Goal: Task Accomplishment & Management: Use online tool/utility

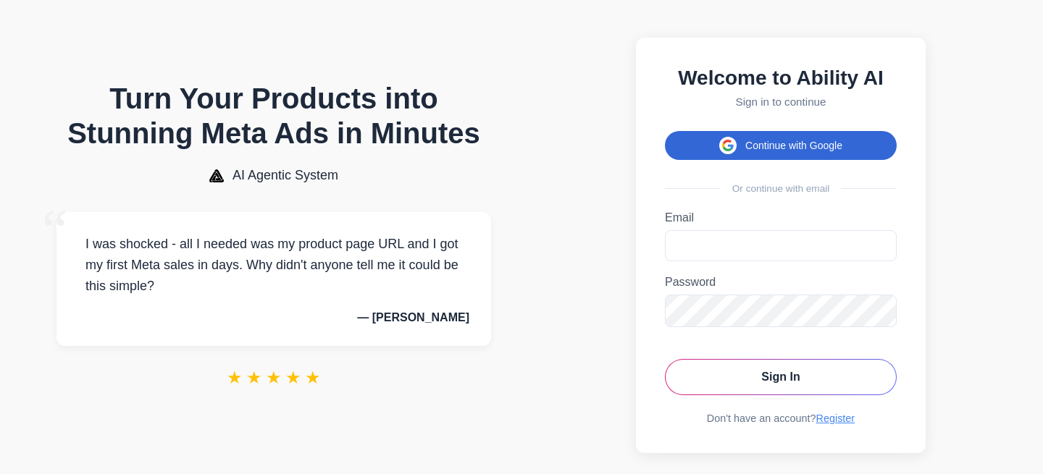
click at [708, 151] on button "Continue with Google" at bounding box center [781, 145] width 232 height 29
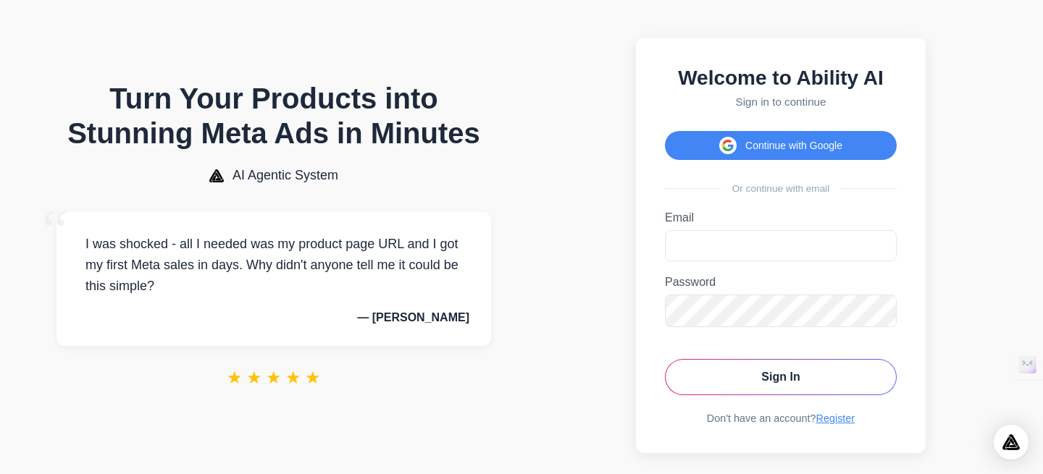
scroll to position [22, 0]
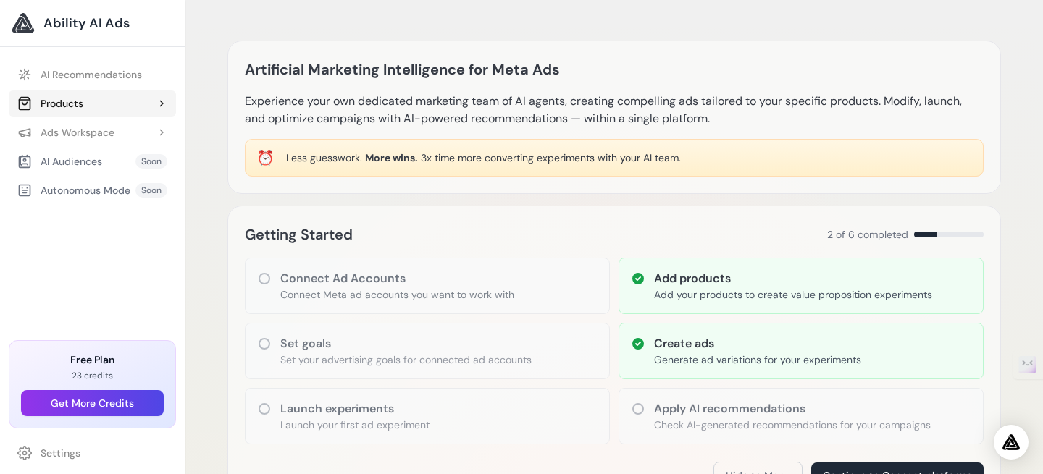
click at [71, 101] on div "Products" at bounding box center [50, 103] width 66 height 14
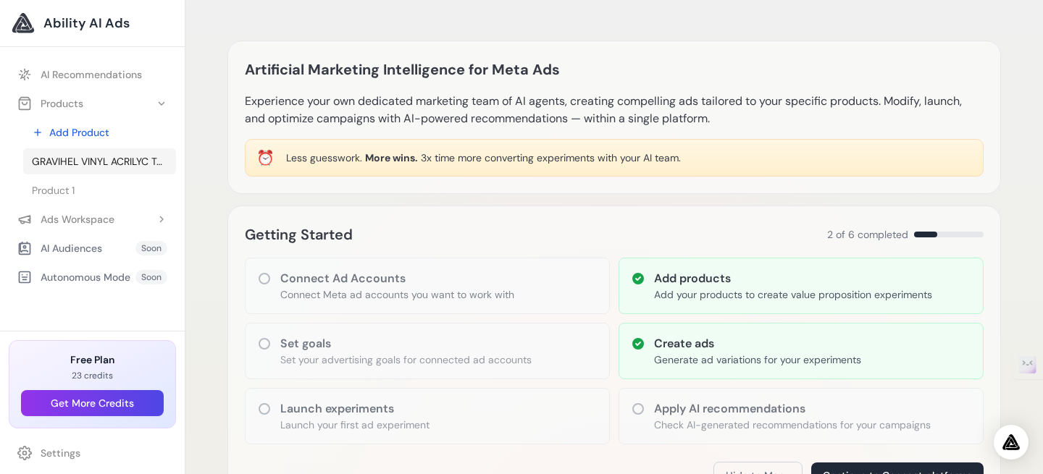
click at [84, 159] on span "GRAVIHEL VINYL ACRILYC TOPCOAT 301 - 002 SEMI MATT/SATIN" at bounding box center [99, 161] width 135 height 14
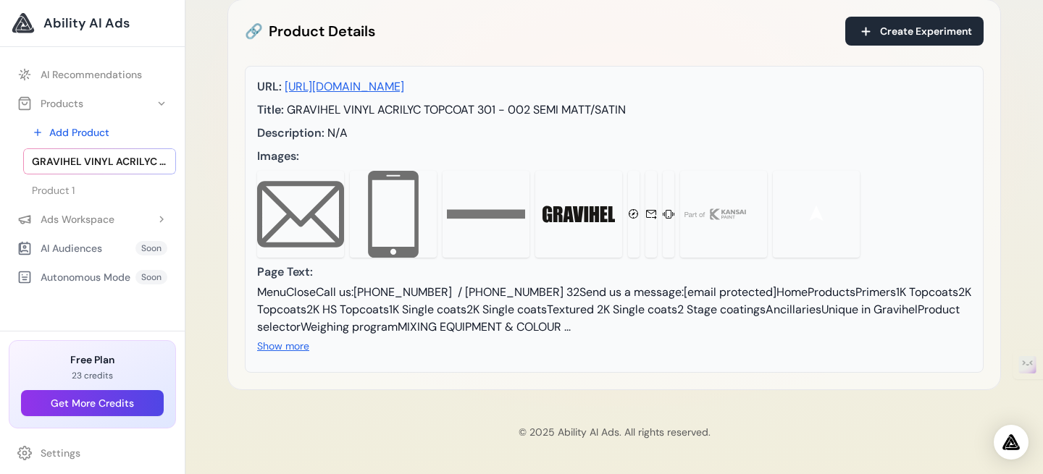
scroll to position [268, 0]
click at [299, 348] on button "Show more" at bounding box center [283, 346] width 52 height 14
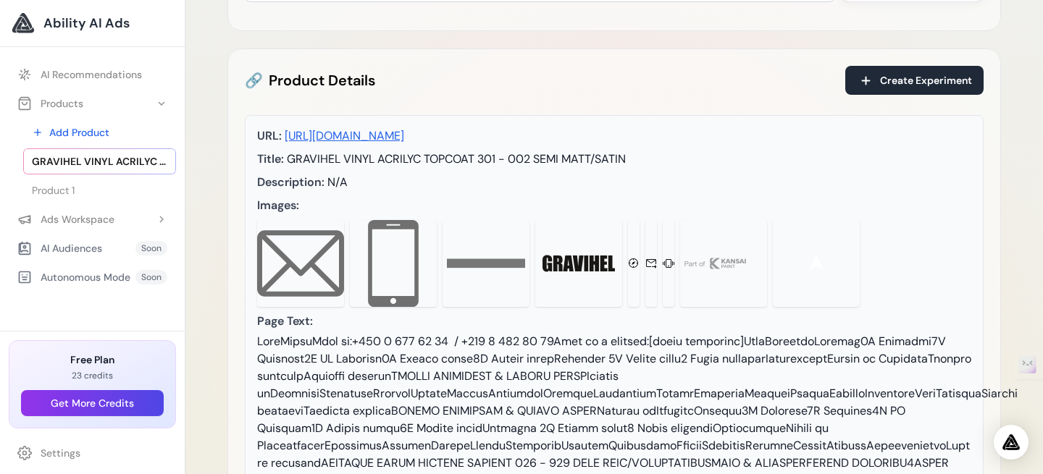
scroll to position [0, 0]
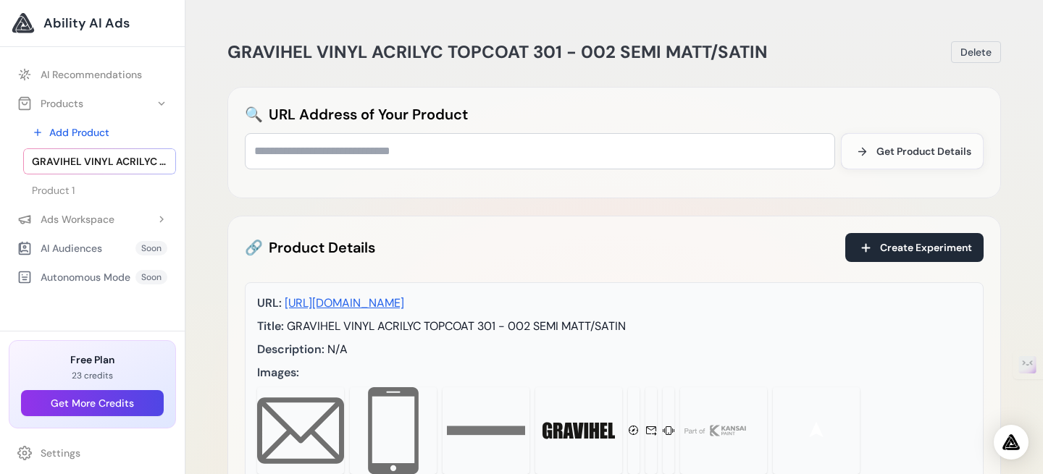
click at [141, 159] on span "GRAVIHEL VINYL ACRILYC TOPCOAT 301 - 002 SEMI MATT/SATIN" at bounding box center [99, 161] width 135 height 14
click at [54, 190] on span "Product 1" at bounding box center [53, 190] width 43 height 14
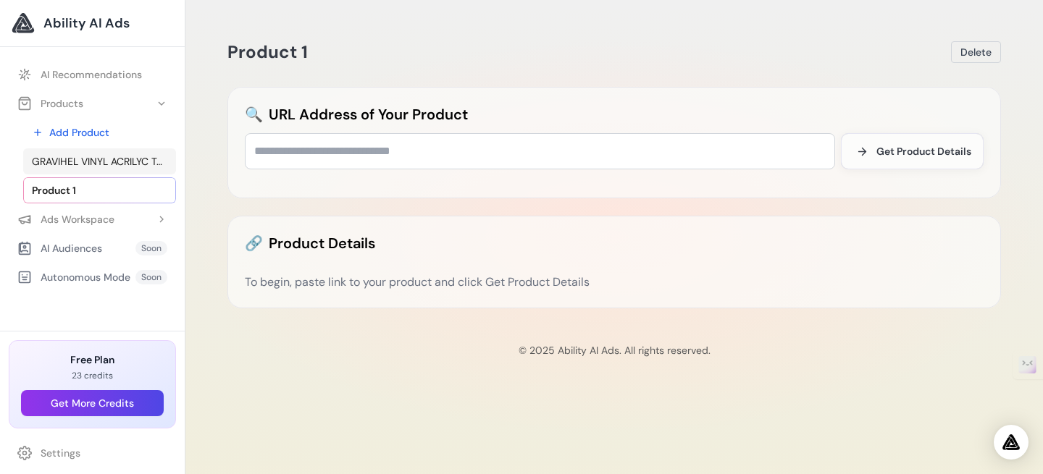
click at [128, 159] on span "GRAVIHEL VINYL ACRILYC TOPCOAT 301 - 002 SEMI MATT/SATIN" at bounding box center [99, 161] width 135 height 14
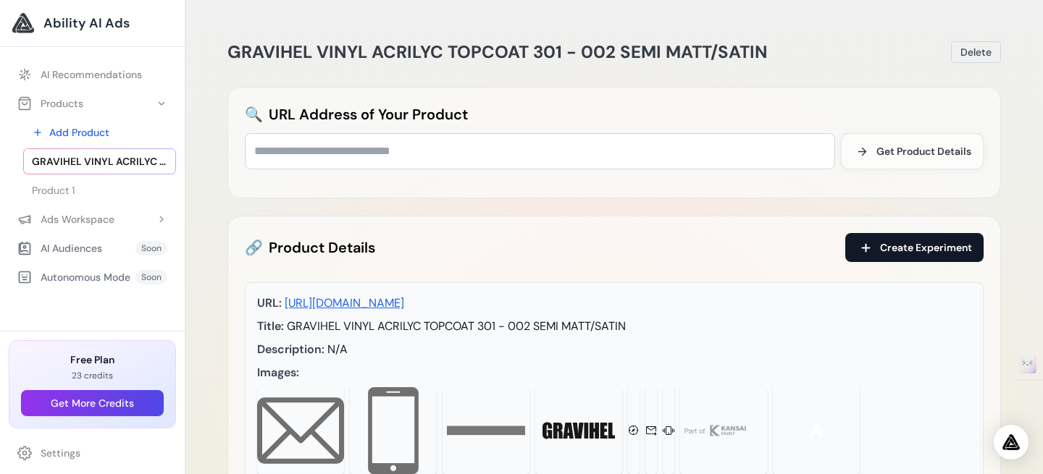
click at [893, 243] on span "Create Experiment" at bounding box center [926, 247] width 92 height 14
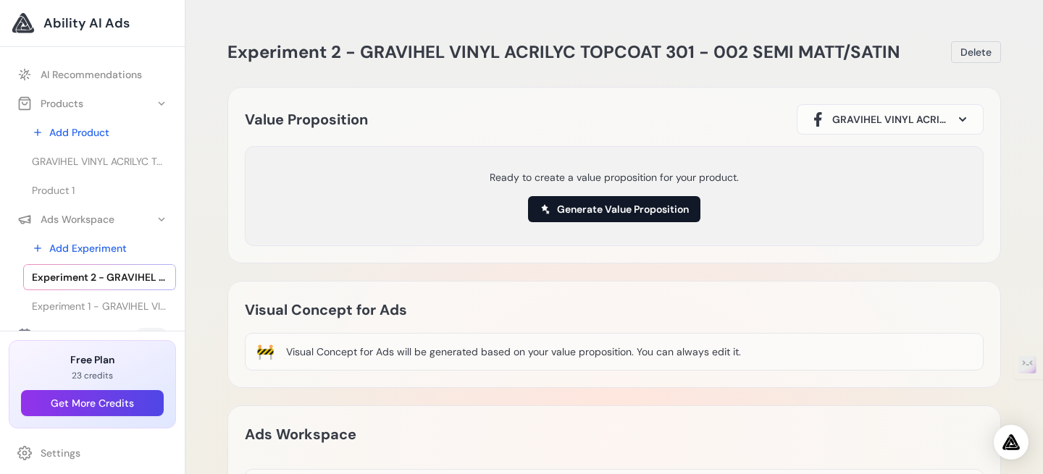
click at [612, 214] on button "Generate Value Proposition" at bounding box center [614, 209] width 172 height 26
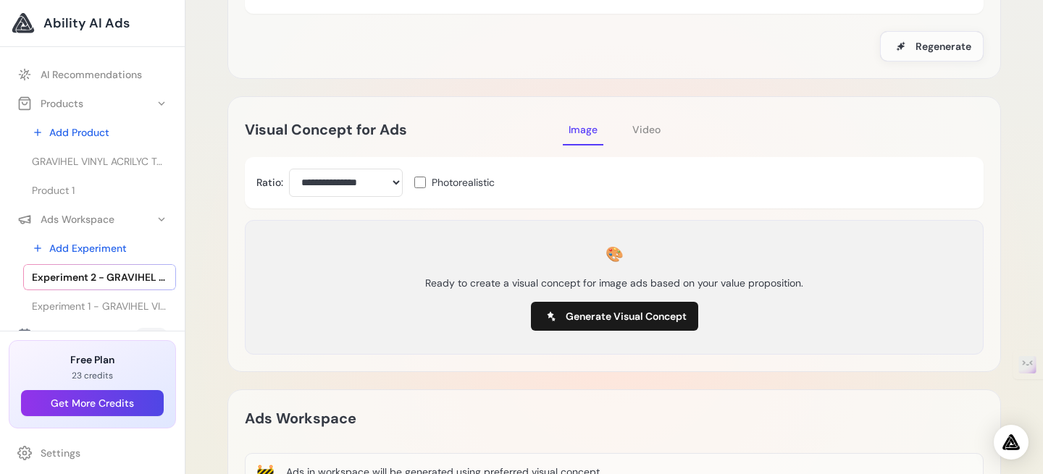
scroll to position [463, 0]
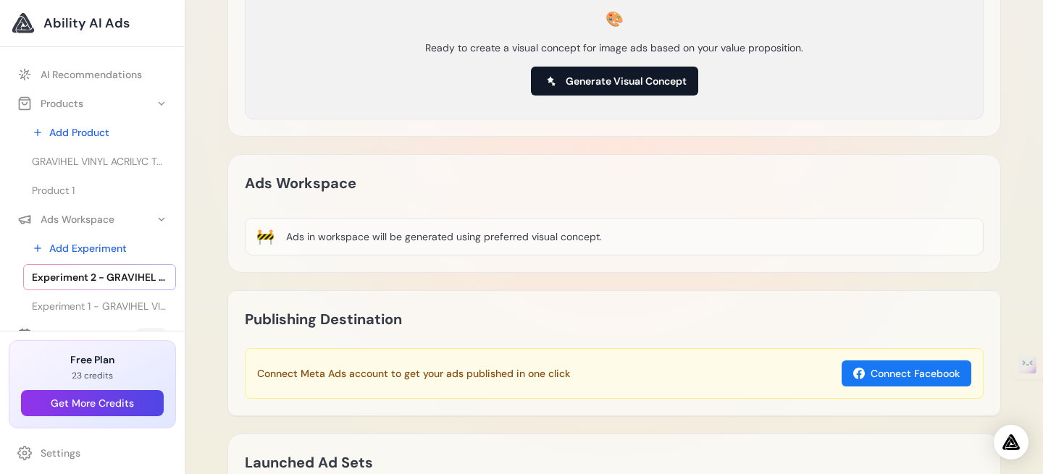
click at [612, 77] on span "Generate Visual Concept" at bounding box center [626, 81] width 121 height 14
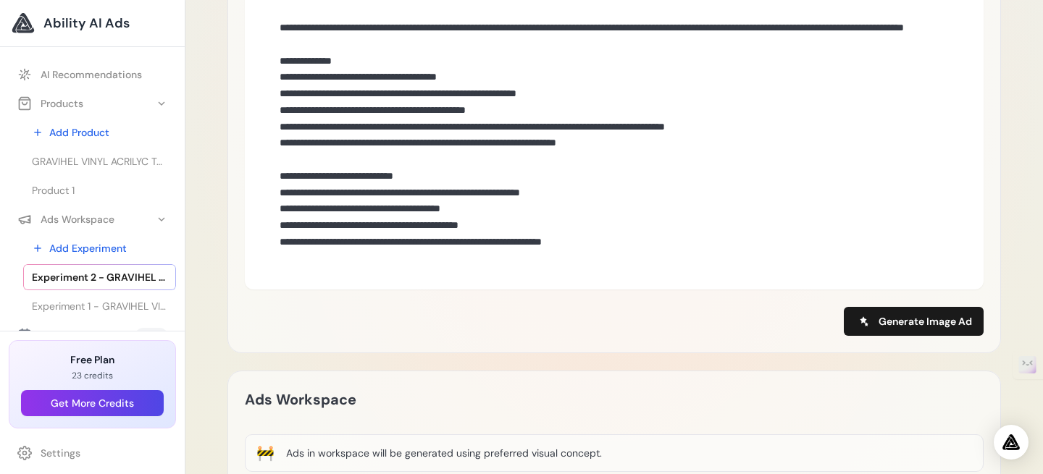
scroll to position [910, 0]
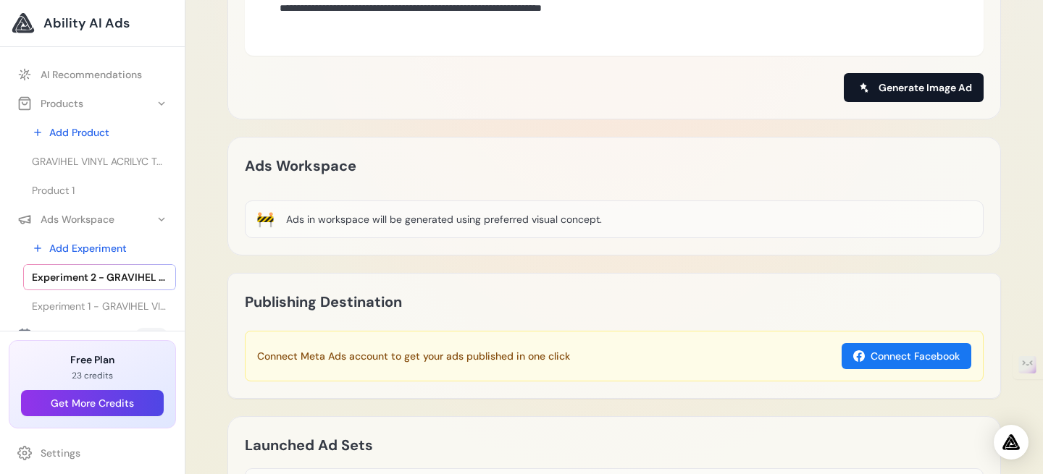
click at [938, 81] on span "Generate Image Ad" at bounding box center [925, 87] width 93 height 14
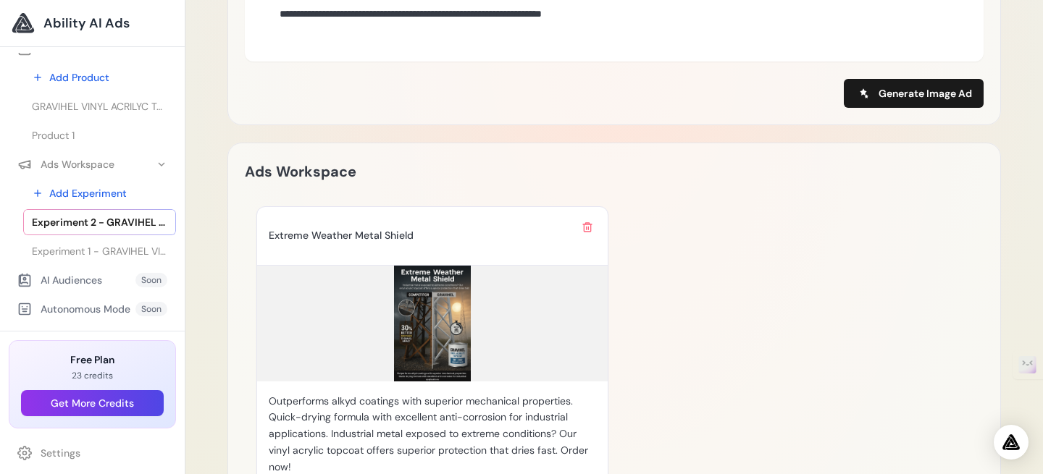
scroll to position [911, 0]
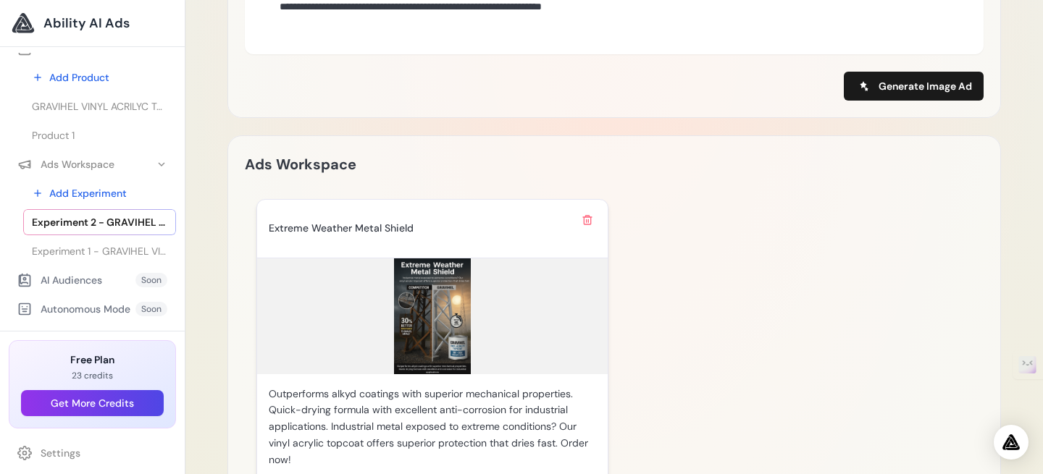
click at [448, 335] on img at bounding box center [432, 317] width 351 height 116
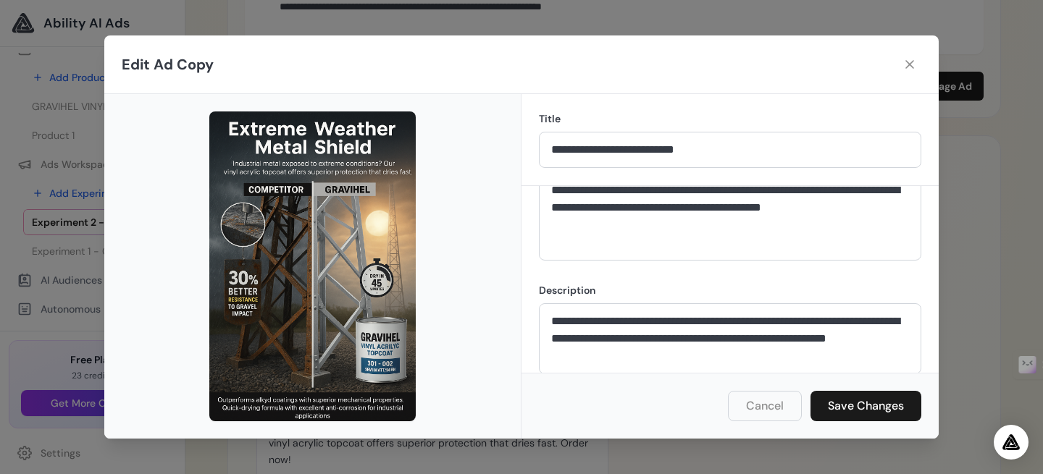
scroll to position [75, 0]
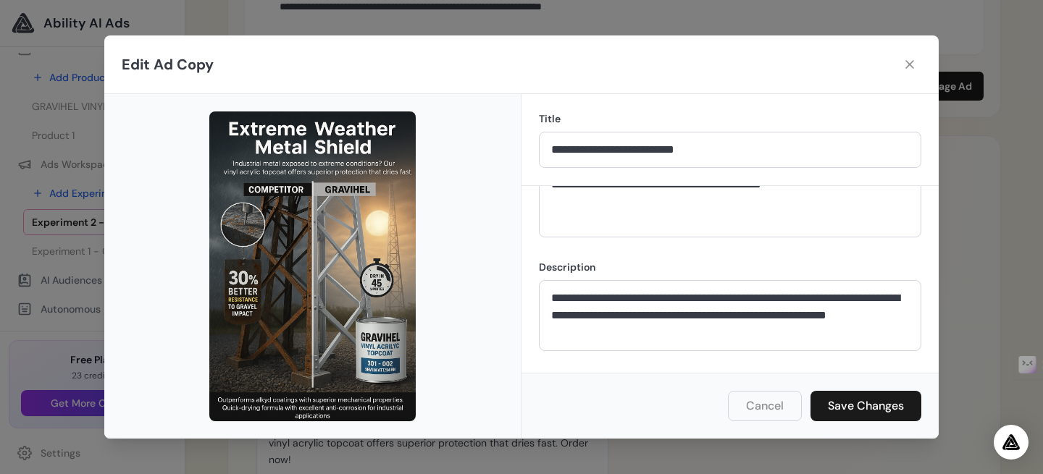
click at [348, 272] on img at bounding box center [312, 267] width 206 height 310
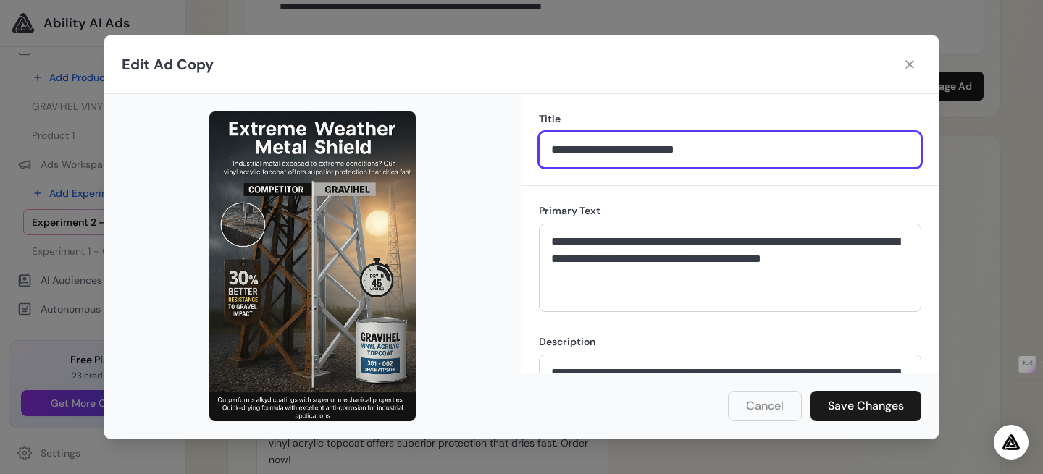
click at [599, 160] on input "**********" at bounding box center [730, 150] width 382 height 36
type input "**********"
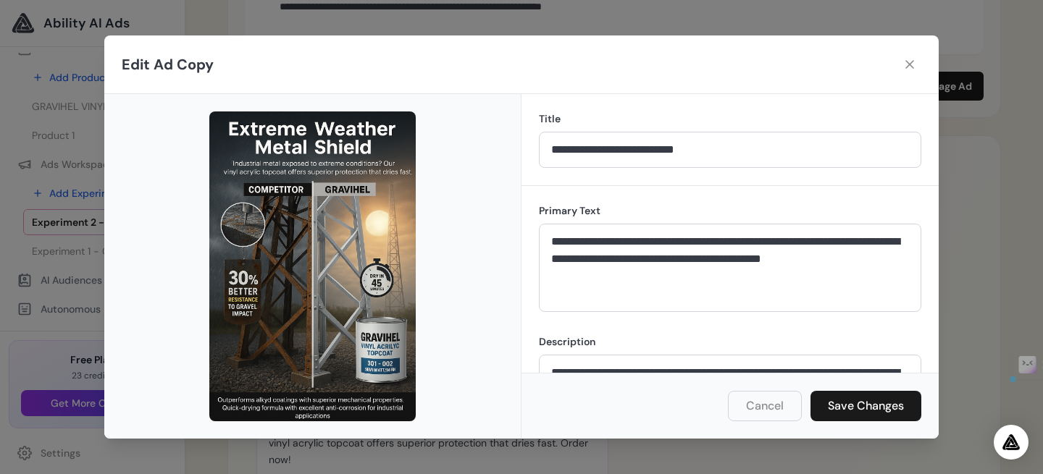
click at [629, 70] on div "Edit Ad Copy" at bounding box center [521, 64] width 834 height 59
click at [340, 253] on img at bounding box center [312, 267] width 206 height 310
click at [343, 237] on img at bounding box center [312, 267] width 206 height 310
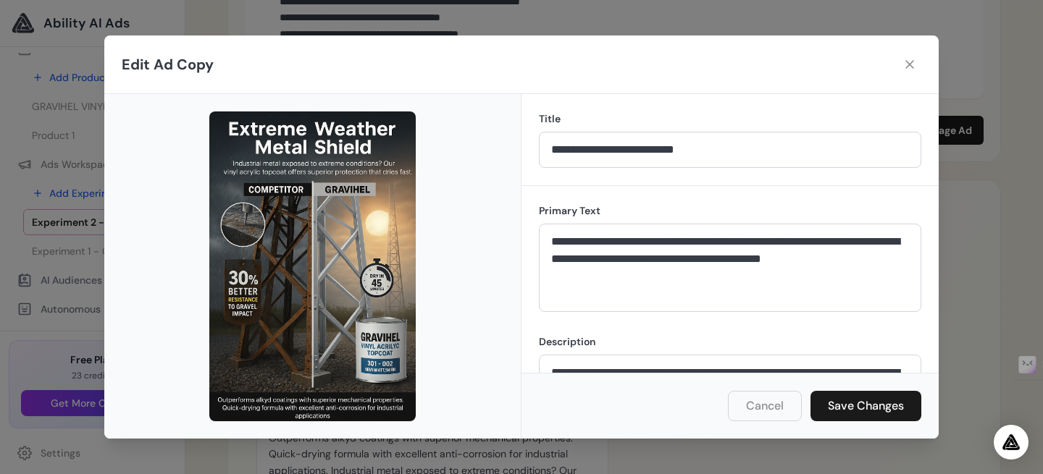
scroll to position [75, 0]
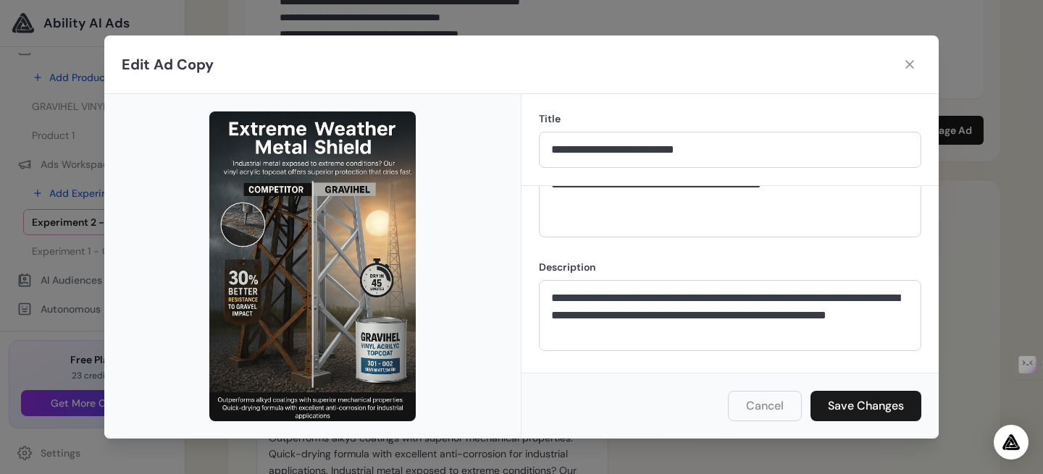
click at [916, 71] on button at bounding box center [909, 64] width 23 height 23
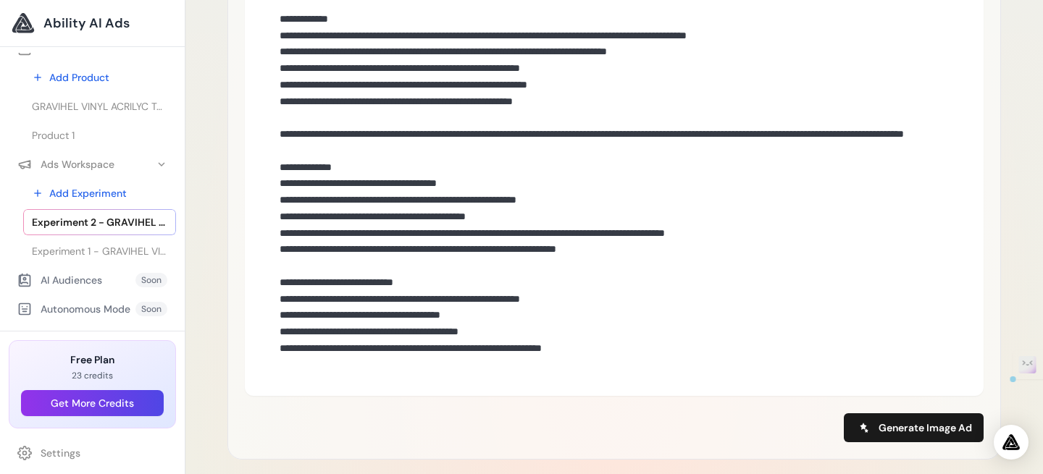
scroll to position [634, 0]
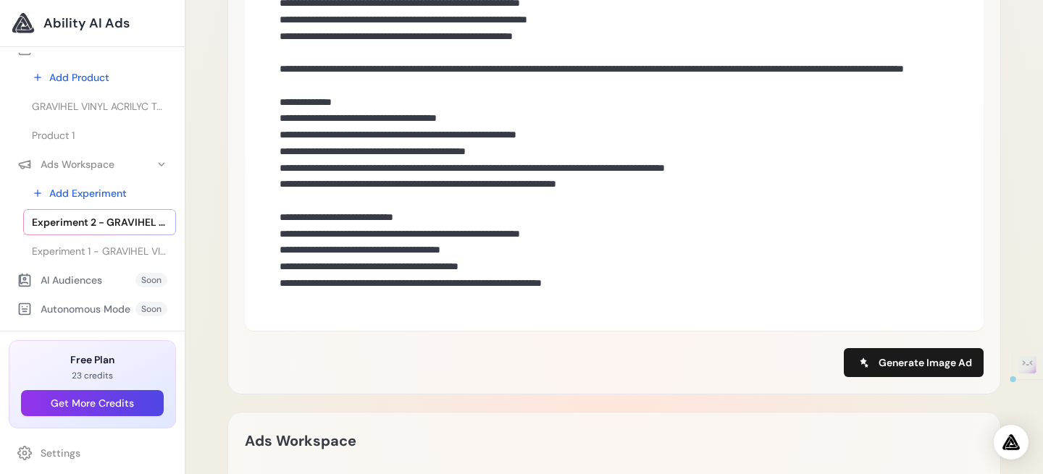
drag, startPoint x: 282, startPoint y: 60, endPoint x: 694, endPoint y: 340, distance: 498.4
click at [694, 340] on div "**********" at bounding box center [614, 63] width 739 height 627
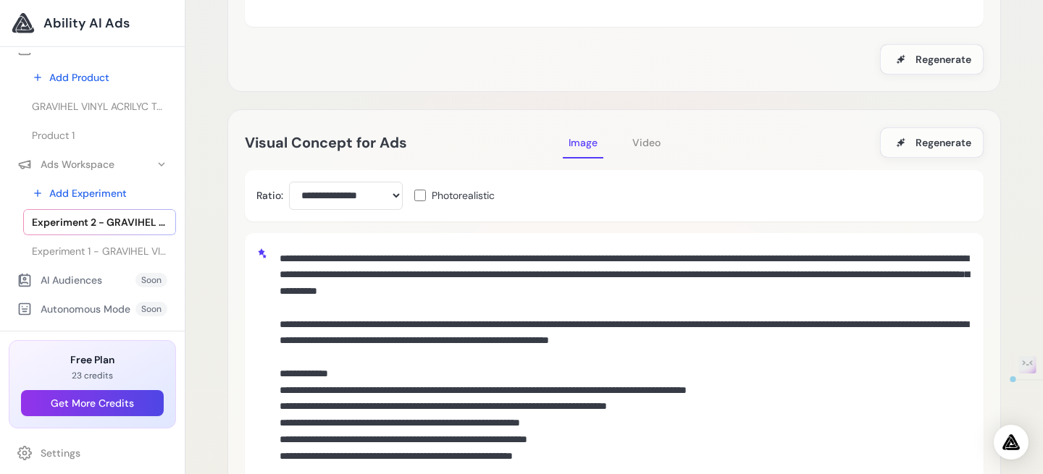
scroll to position [57, 0]
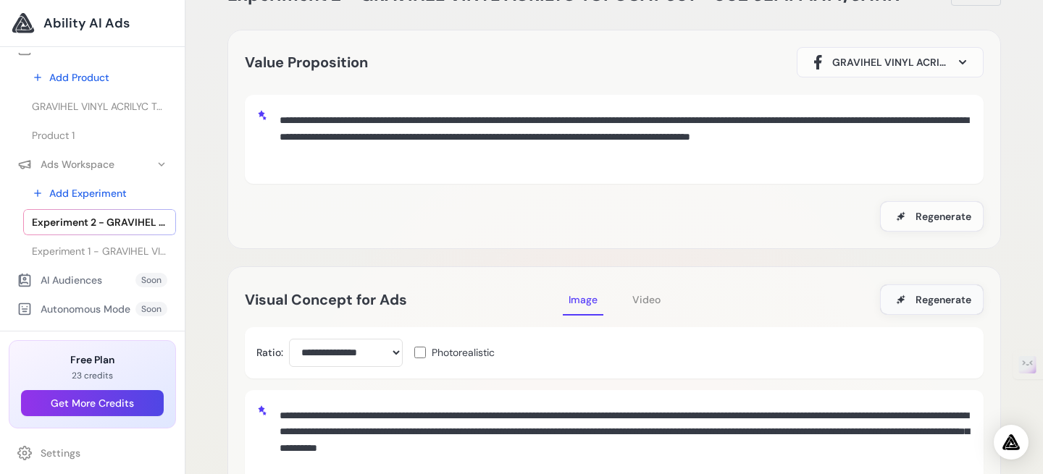
click at [950, 295] on span "Regenerate" at bounding box center [943, 300] width 56 height 14
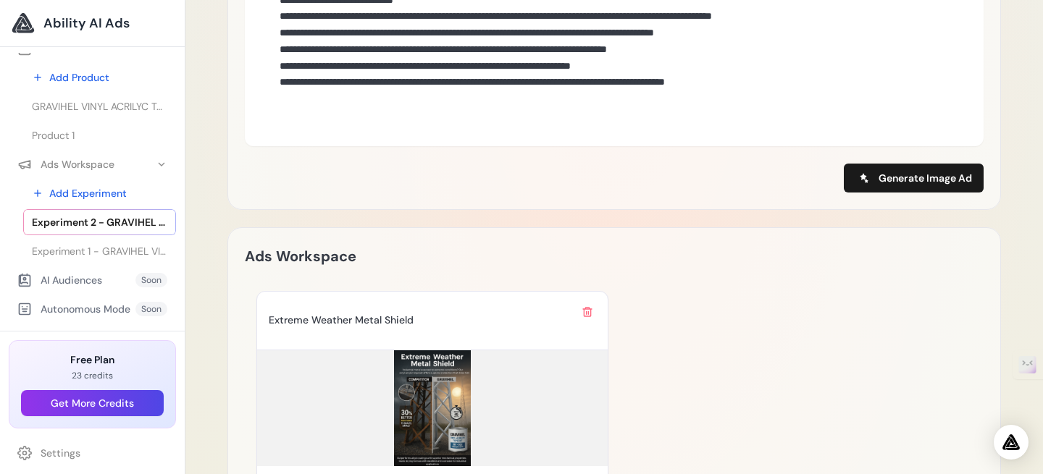
scroll to position [935, 0]
click at [912, 185] on span "Generate Image Ad" at bounding box center [925, 177] width 93 height 14
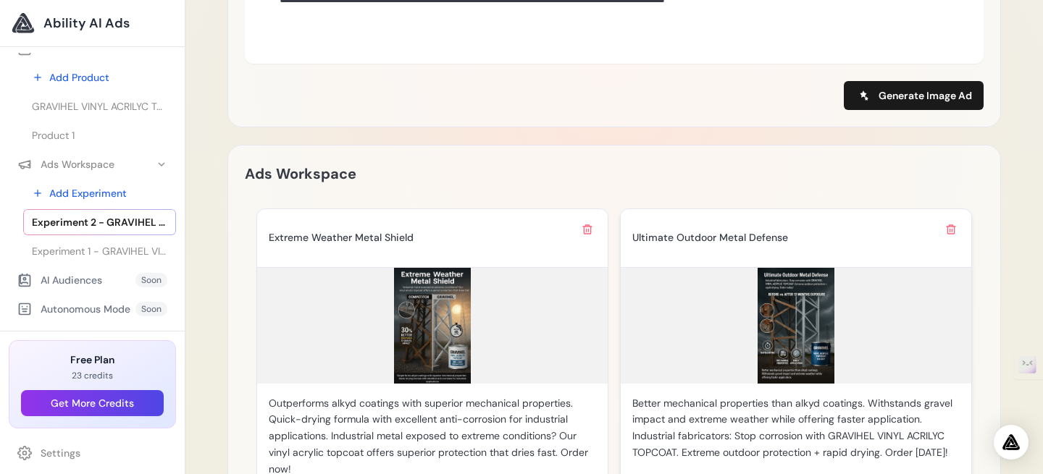
scroll to position [1033, 0]
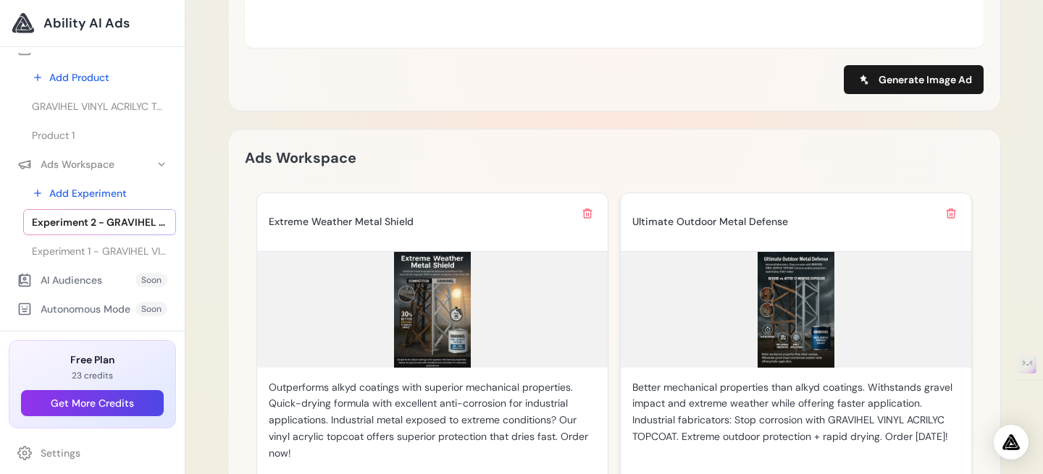
click at [780, 333] on img at bounding box center [796, 310] width 351 height 116
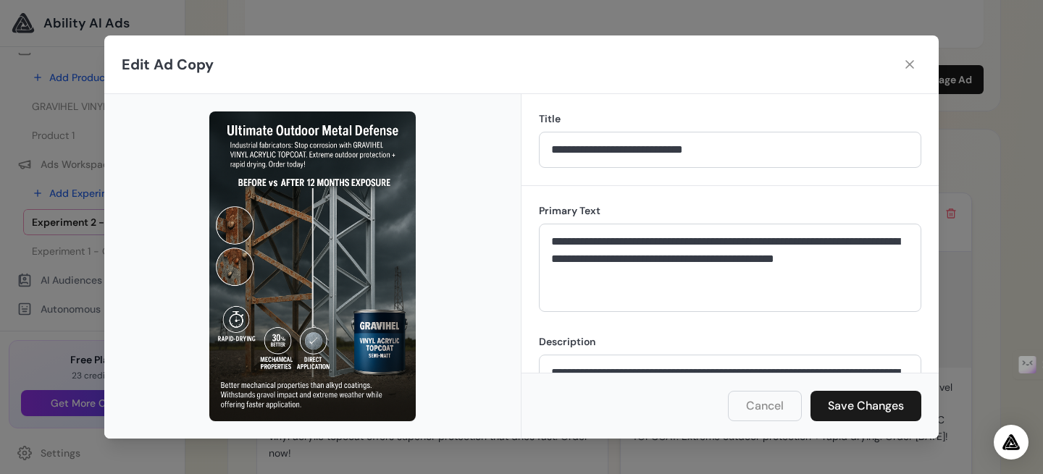
click at [753, 407] on button "Cancel" at bounding box center [765, 406] width 74 height 30
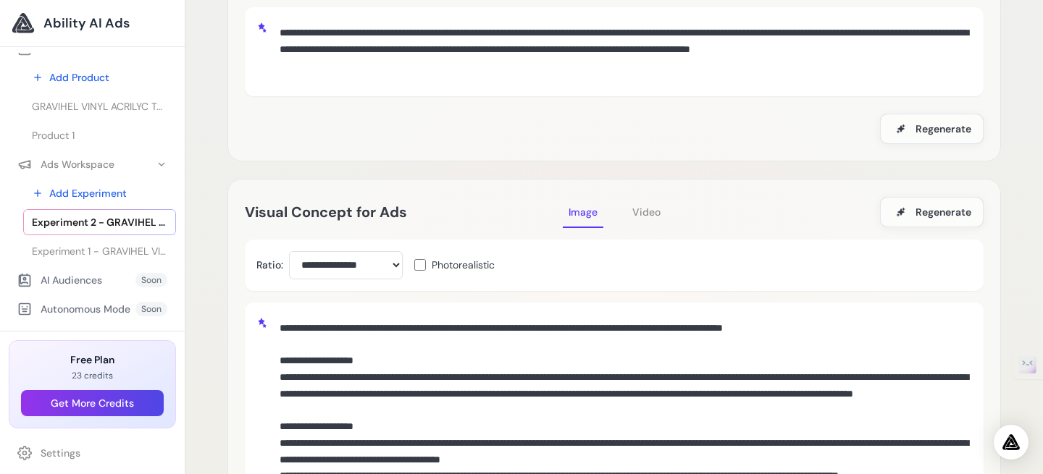
scroll to position [152, 0]
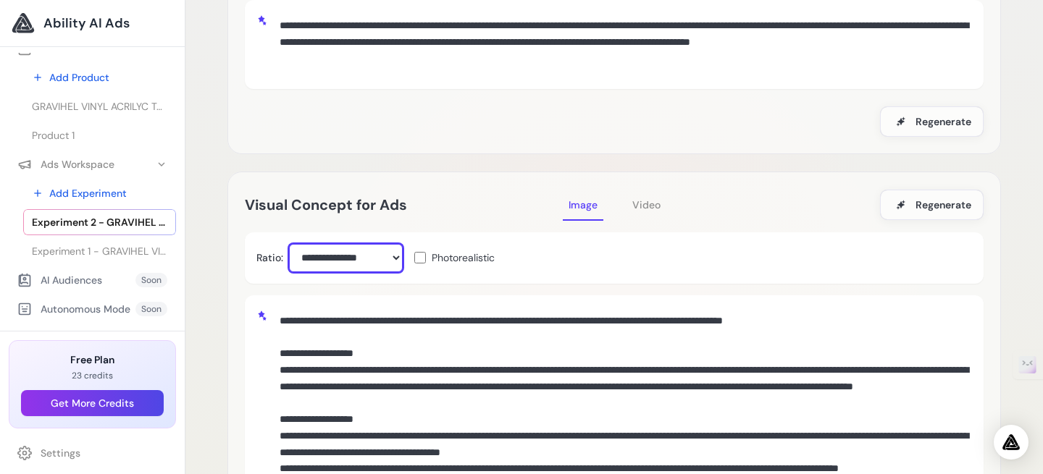
click at [396, 263] on select "**********" at bounding box center [346, 258] width 114 height 28
select select "***"
click at [289, 244] on select "**********" at bounding box center [346, 258] width 114 height 28
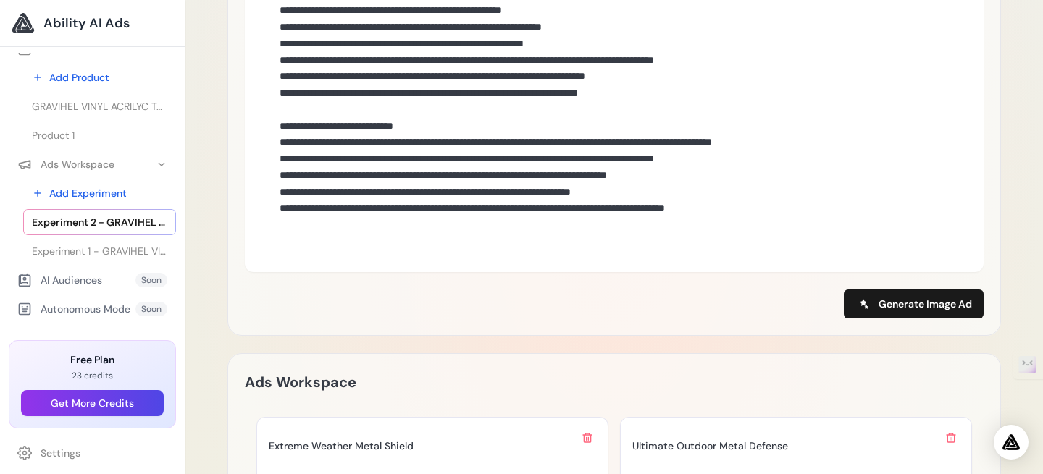
scroll to position [890, 0]
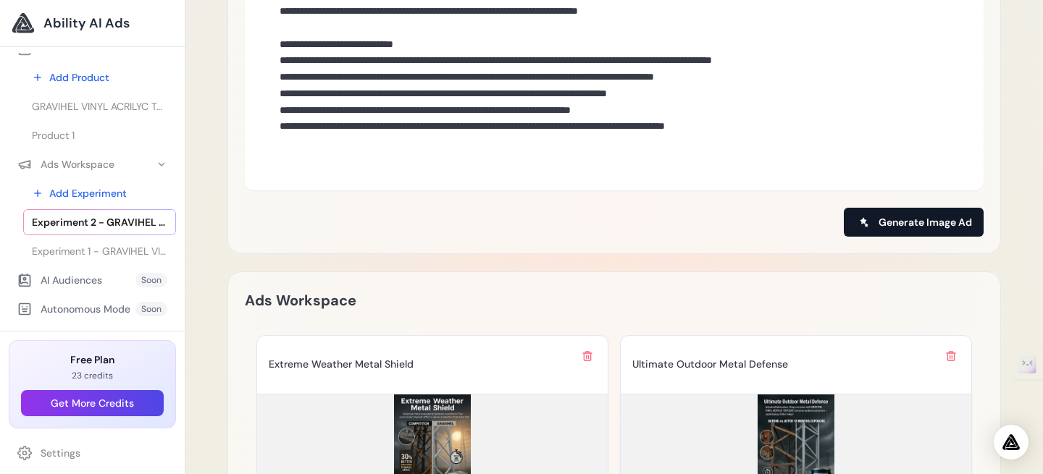
click at [897, 227] on span "Generate Image Ad" at bounding box center [925, 222] width 93 height 14
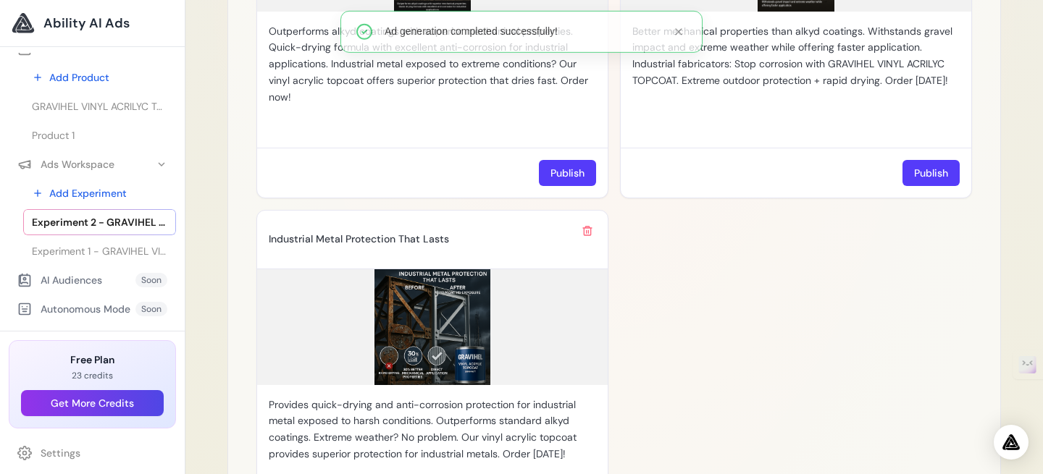
scroll to position [1399, 0]
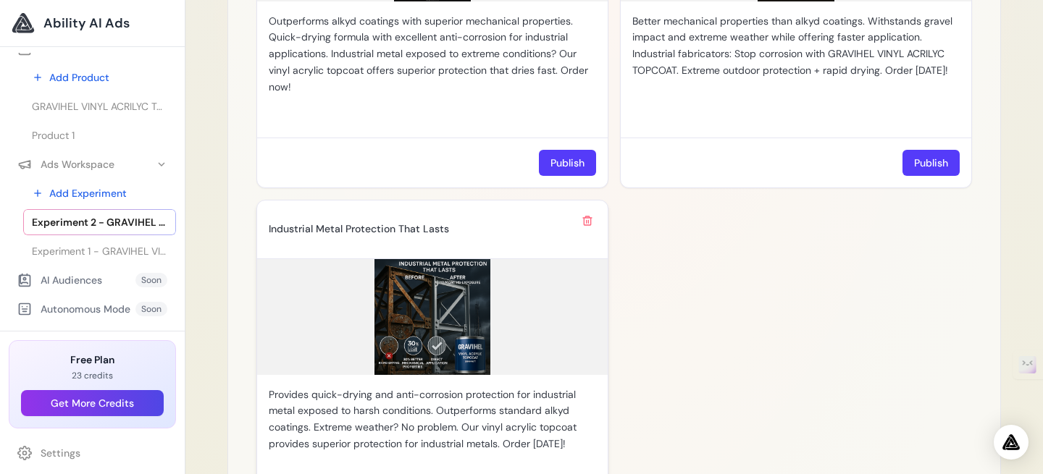
click at [466, 312] on img at bounding box center [432, 317] width 351 height 116
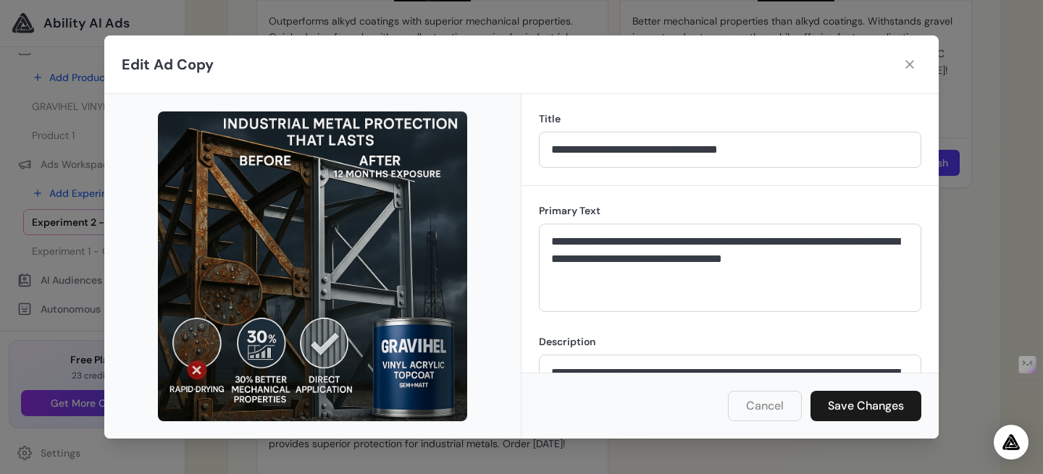
scroll to position [75, 0]
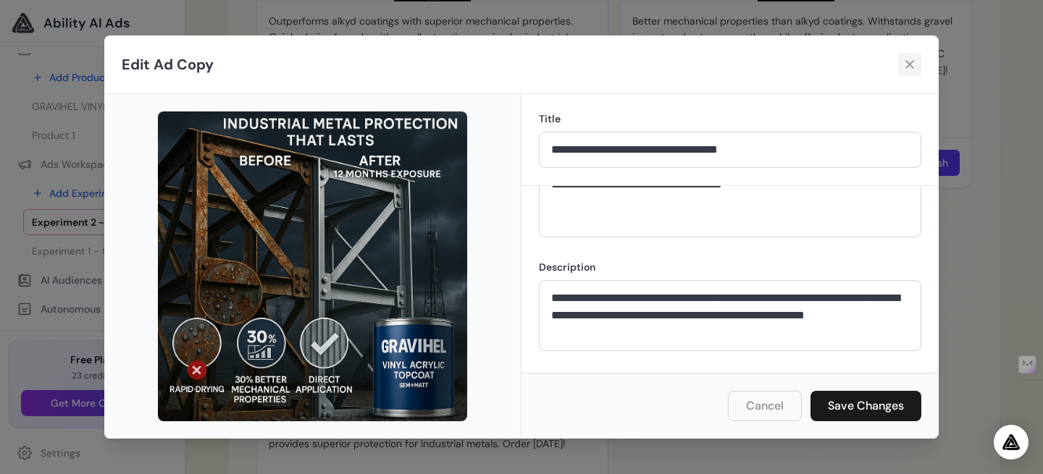
click at [907, 59] on icon at bounding box center [909, 64] width 14 height 14
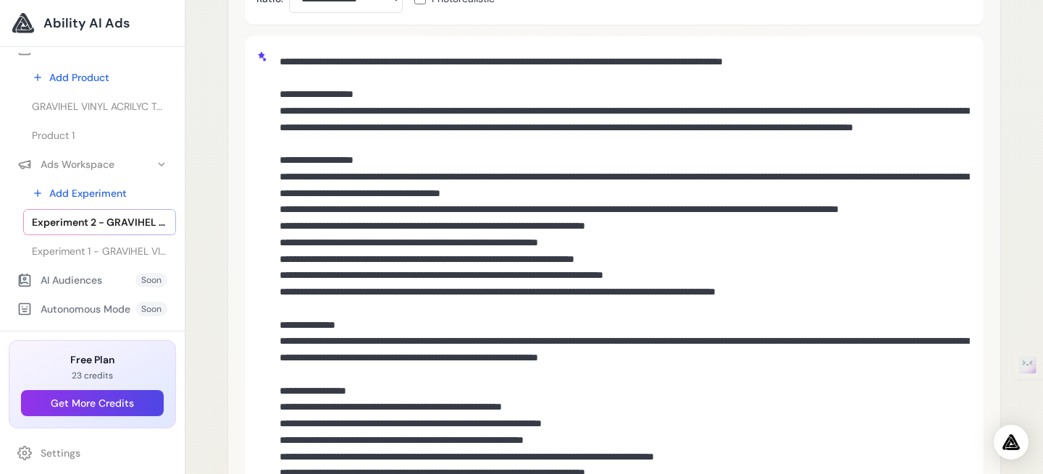
scroll to position [405, 0]
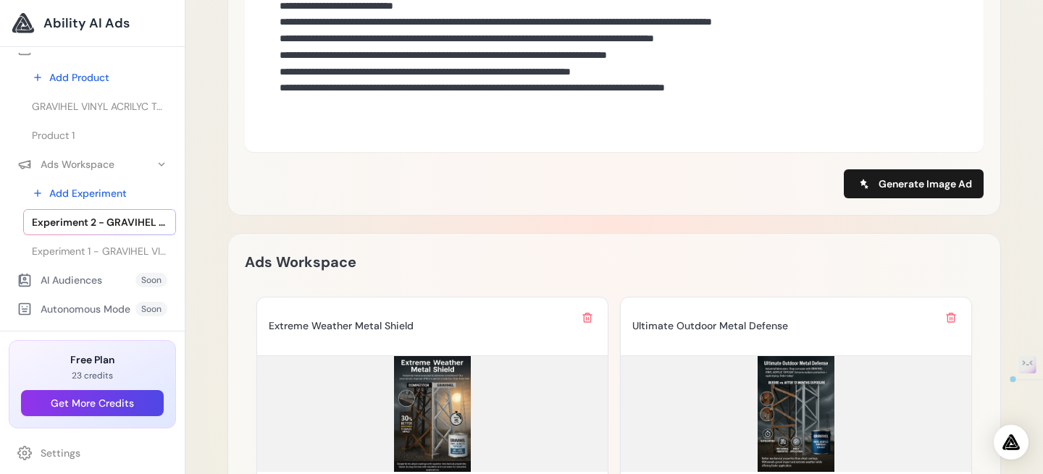
drag, startPoint x: 288, startPoint y: 80, endPoint x: 716, endPoint y: 139, distance: 431.3
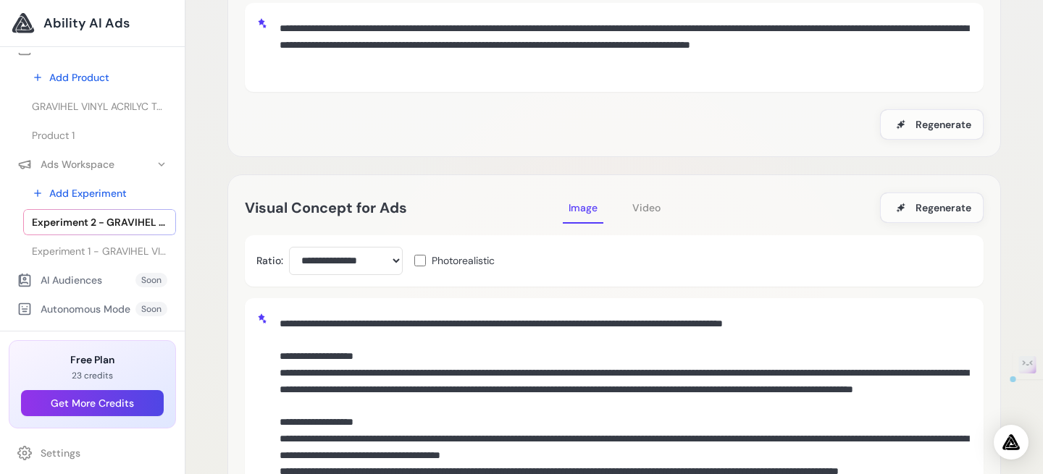
scroll to position [144, 0]
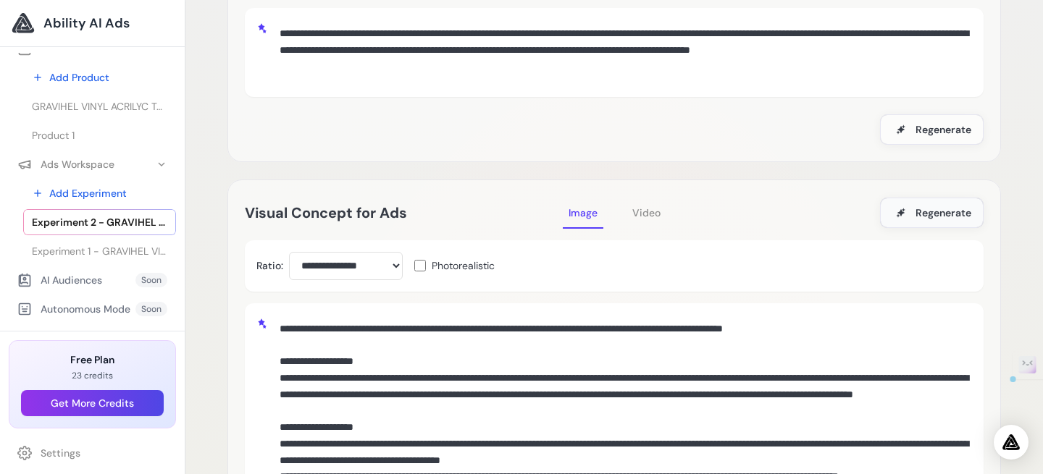
click at [892, 214] on button "Regenerate" at bounding box center [932, 213] width 104 height 30
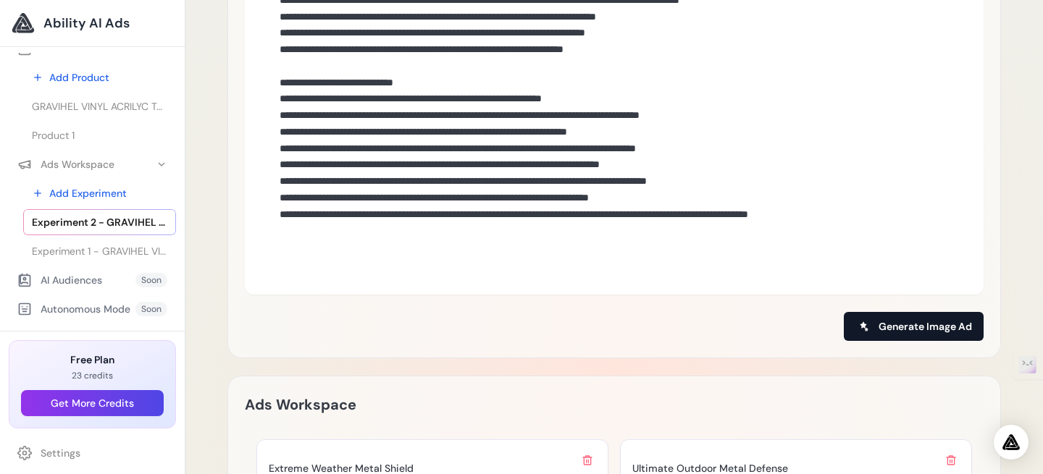
scroll to position [795, 0]
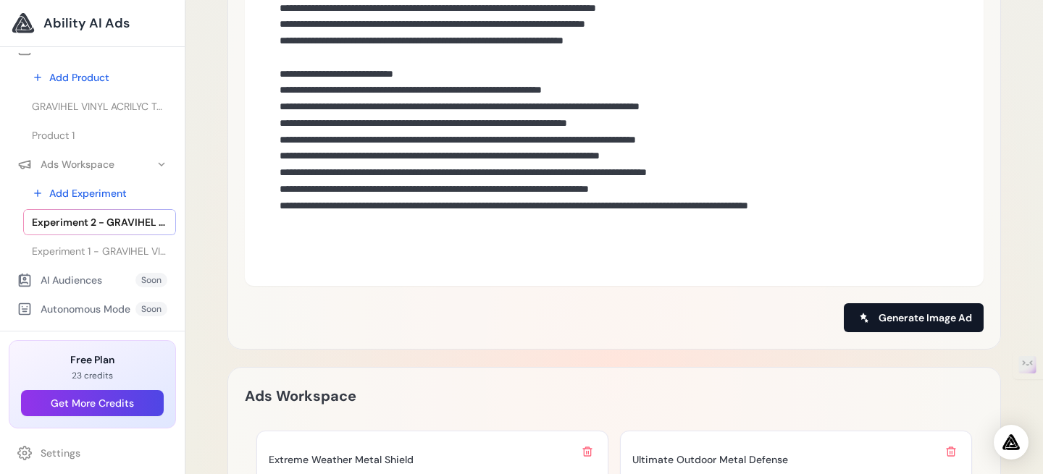
click at [932, 310] on button "Generate Image Ad" at bounding box center [914, 317] width 140 height 29
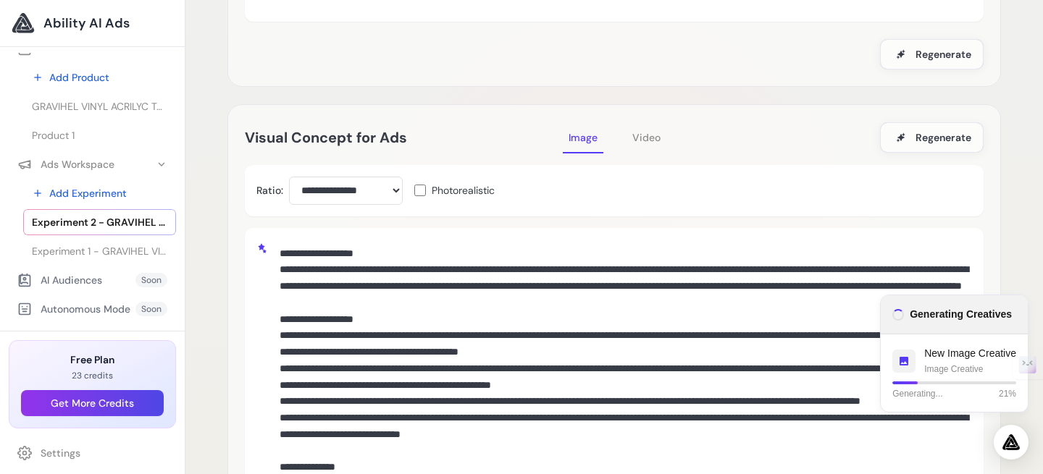
scroll to position [0, 0]
